Goal: Task Accomplishment & Management: Complete application form

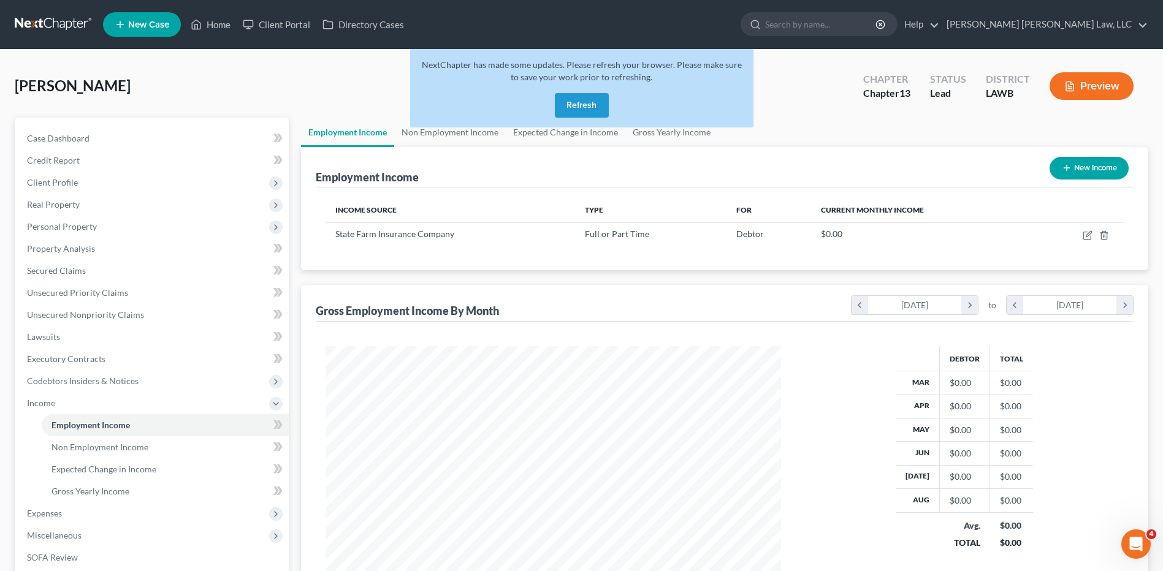
scroll to position [227, 479]
click at [579, 110] on button "Refresh" at bounding box center [582, 105] width 54 height 25
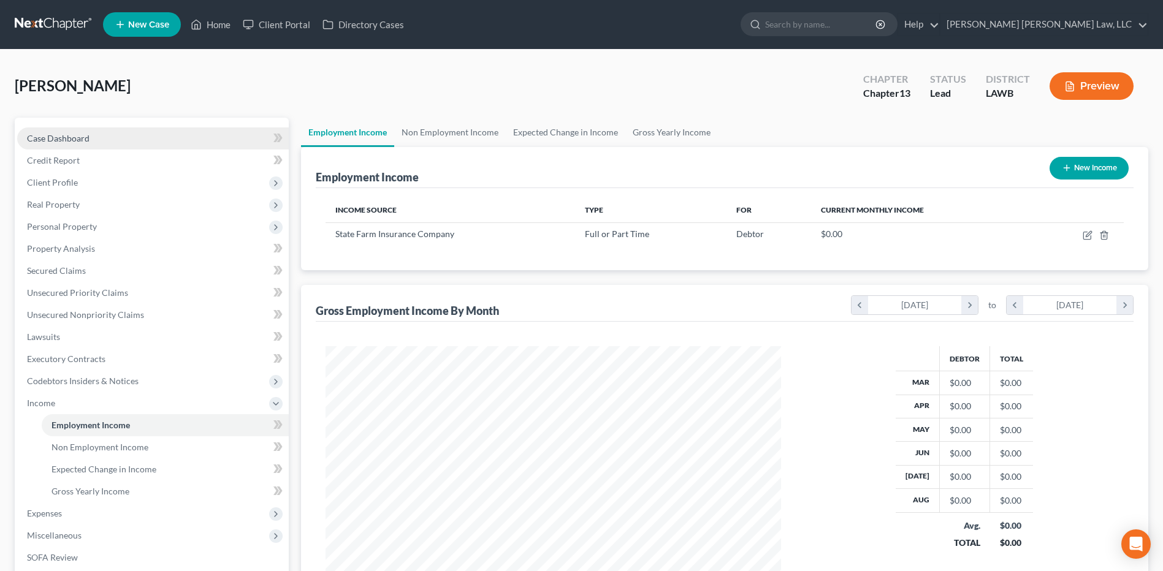
scroll to position [227, 479]
click at [39, 23] on link at bounding box center [54, 24] width 78 height 22
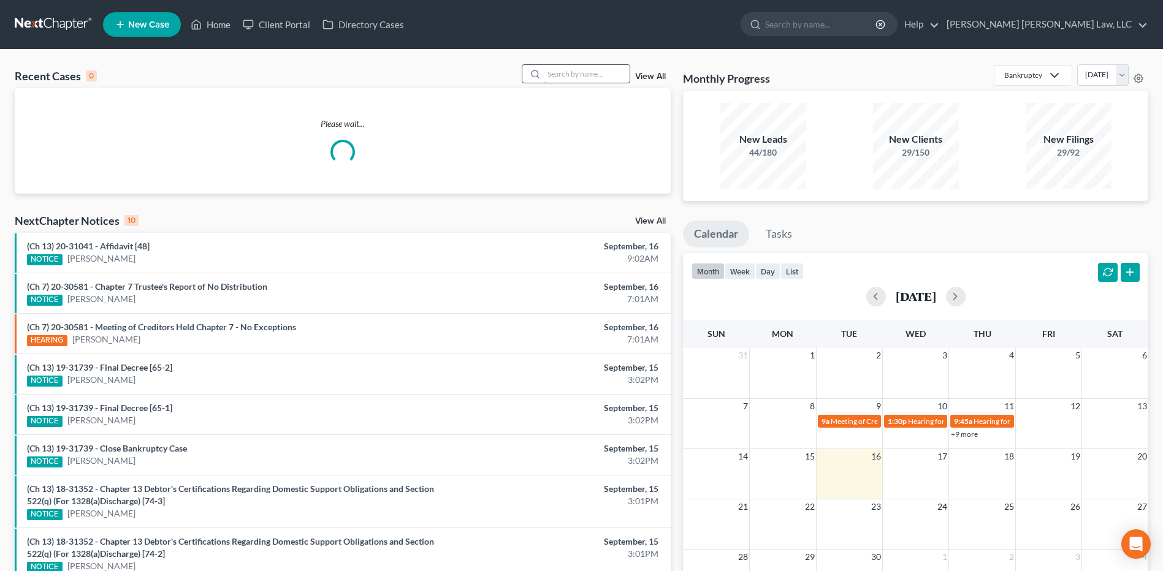
click at [581, 71] on input "search" at bounding box center [587, 74] width 86 height 18
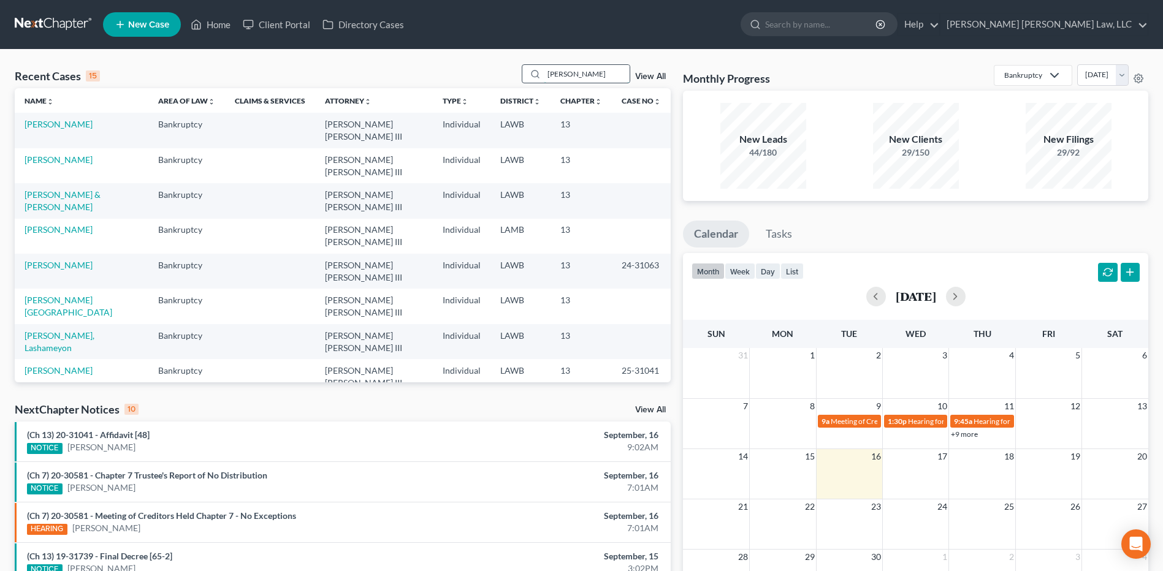
type input "[PERSON_NAME]"
click at [48, 295] on link "[PERSON_NAME]" at bounding box center [59, 300] width 68 height 10
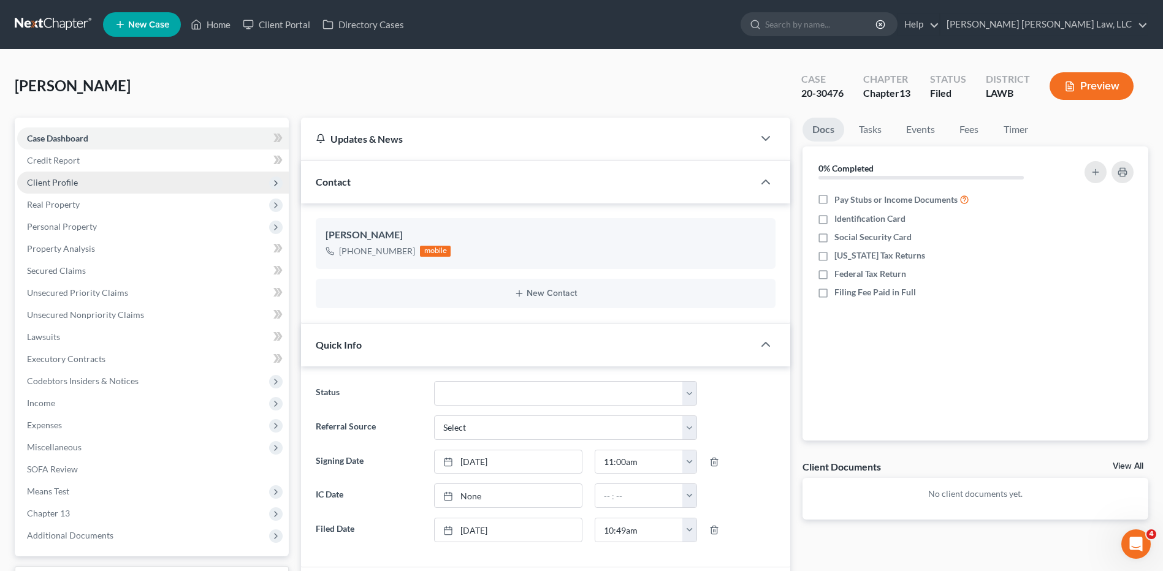
click at [53, 194] on span "Real Property" at bounding box center [153, 205] width 272 height 22
click at [55, 178] on span "Client Profile" at bounding box center [52, 182] width 51 height 10
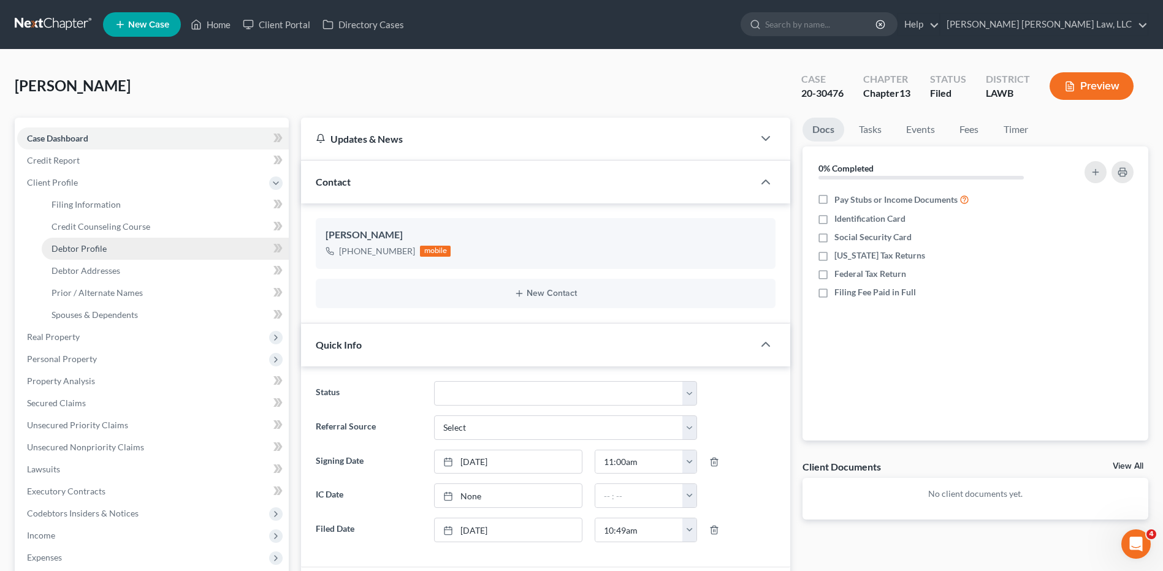
click at [90, 242] on link "Debtor Profile" at bounding box center [165, 249] width 247 height 22
select select "0"
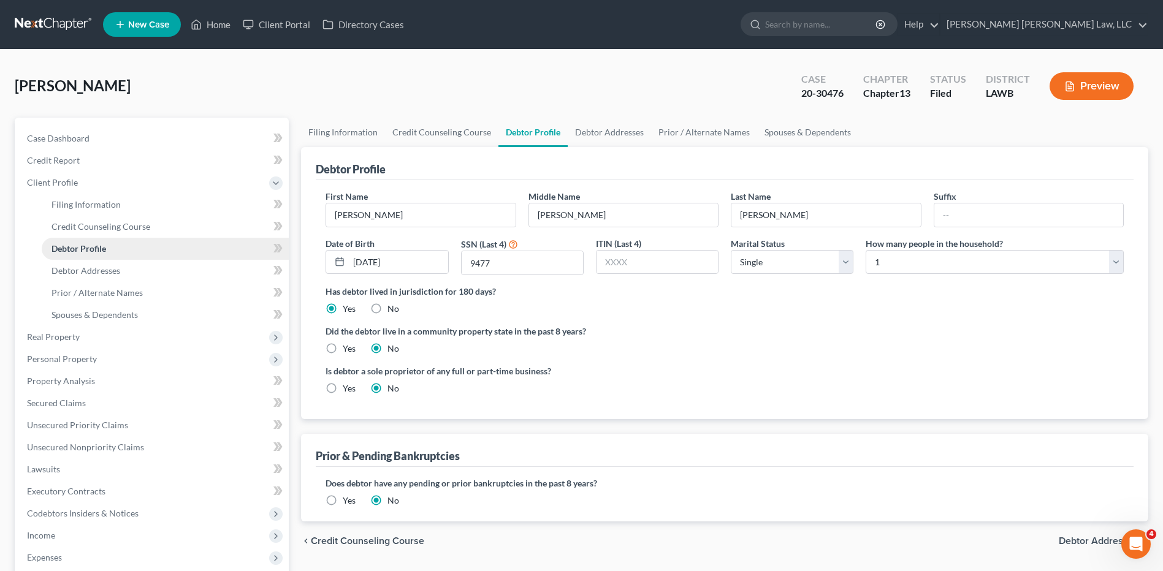
radio input "true"
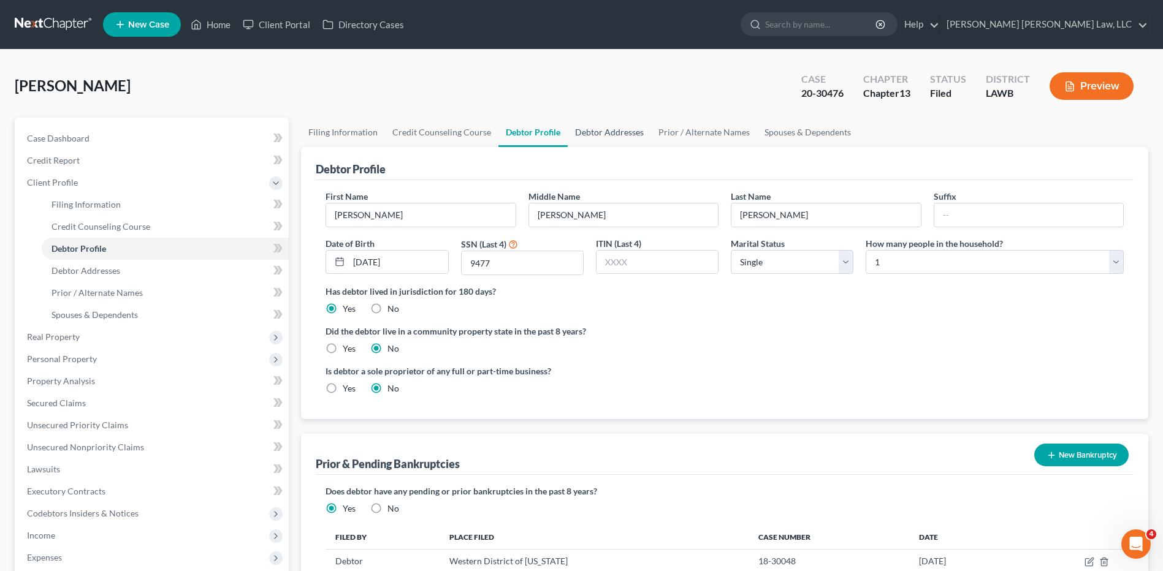
click at [600, 125] on link "Debtor Addresses" at bounding box center [609, 132] width 83 height 29
